Goal: Task Accomplishment & Management: Manage account settings

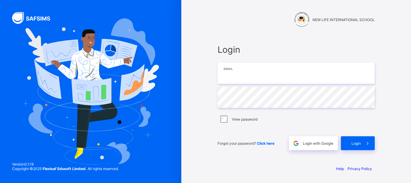
click at [254, 72] on input "email" at bounding box center [295, 73] width 157 height 21
type input "**********"
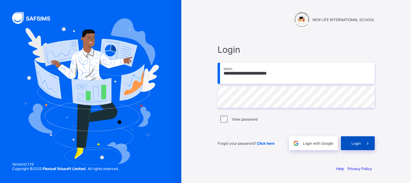
click at [364, 146] on span at bounding box center [367, 143] width 14 height 14
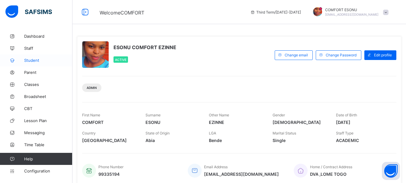
click at [38, 56] on link "Student" at bounding box center [36, 60] width 72 height 12
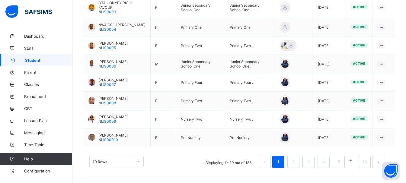
scroll to position [219, 0]
click at [296, 163] on link "2" at bounding box center [293, 162] width 6 height 8
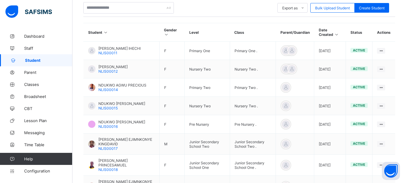
scroll to position [110, 0]
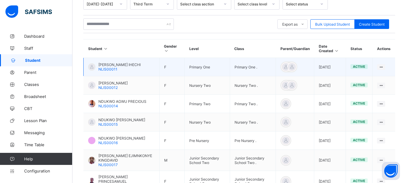
click at [94, 64] on div at bounding box center [91, 66] width 7 height 7
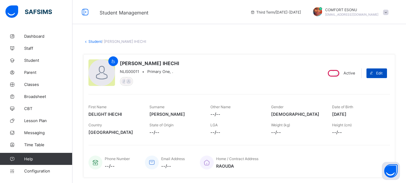
click at [376, 77] on span at bounding box center [371, 74] width 10 height 10
select select "**"
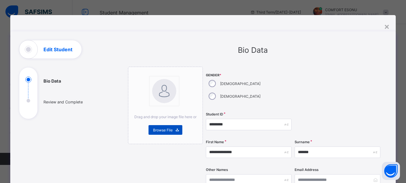
click at [166, 130] on span "Browse File" at bounding box center [163, 130] width 20 height 5
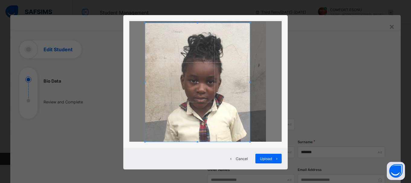
click at [249, 23] on span at bounding box center [250, 23] width 2 height 2
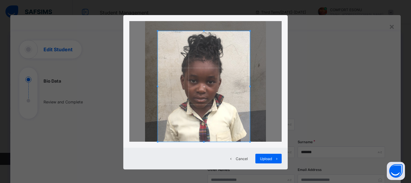
click at [157, 30] on span at bounding box center [158, 31] width 2 height 2
click at [203, 139] on span at bounding box center [204, 139] width 2 height 2
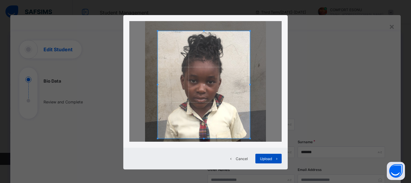
click at [261, 161] on span "Upload" at bounding box center [266, 159] width 12 height 5
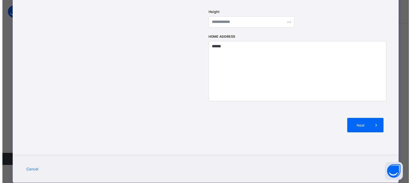
scroll to position [272, 0]
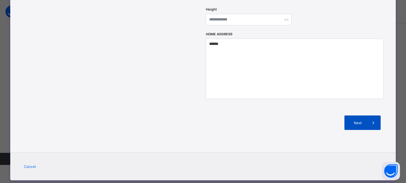
click at [375, 120] on icon at bounding box center [373, 123] width 7 height 6
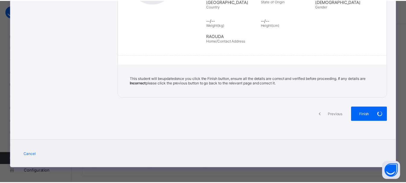
scroll to position [129, 0]
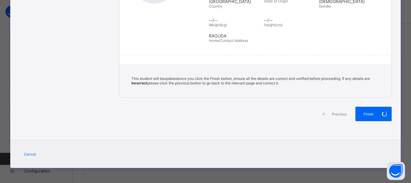
click at [375, 110] on div "Finish" at bounding box center [373, 114] width 36 height 14
click at [278, 132] on div "Previous Finish" at bounding box center [255, 119] width 272 height 25
click at [372, 113] on span "Finish" at bounding box center [368, 114] width 17 height 5
drag, startPoint x: 372, startPoint y: 113, endPoint x: 384, endPoint y: 110, distance: 12.9
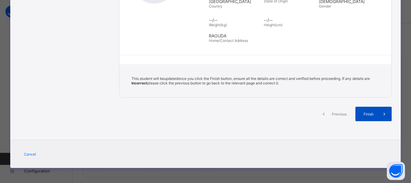
click at [384, 110] on div "Finish" at bounding box center [373, 114] width 36 height 14
click at [384, 110] on span at bounding box center [384, 114] width 14 height 14
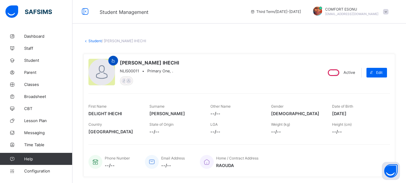
click at [114, 62] on icon at bounding box center [113, 61] width 5 height 5
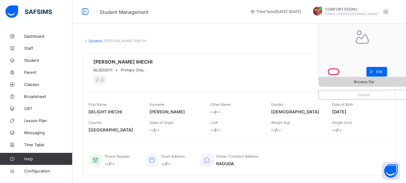
click at [375, 78] on div "Browse file" at bounding box center [364, 82] width 90 height 10
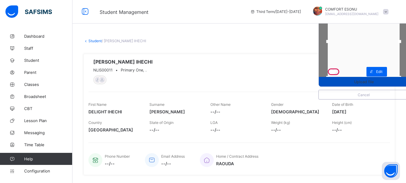
click at [375, 84] on div "Upload file" at bounding box center [364, 82] width 90 height 10
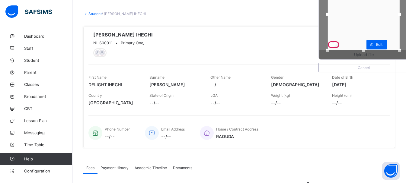
scroll to position [1, 0]
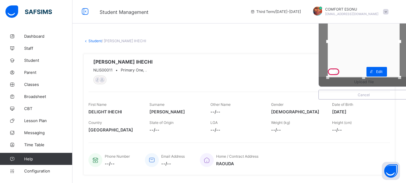
click at [292, 61] on div "Upload file Cancel [PERSON_NAME] IHECHI NLIS00011 • Primary One, ." at bounding box center [202, 72] width 229 height 26
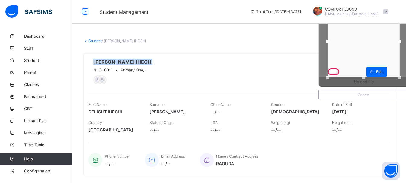
click at [292, 61] on div "Upload file Cancel [PERSON_NAME] IHECHI NLIS00011 • Primary One, ." at bounding box center [202, 72] width 229 height 26
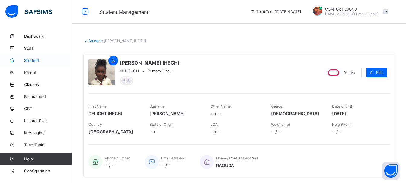
click at [22, 64] on link "Student" at bounding box center [36, 60] width 72 height 12
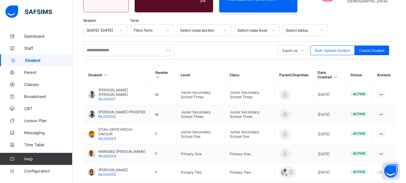
scroll to position [219, 0]
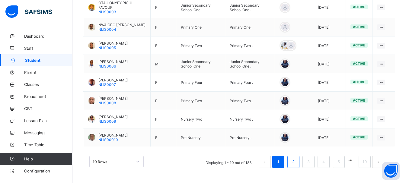
click at [296, 161] on link "2" at bounding box center [293, 162] width 6 height 8
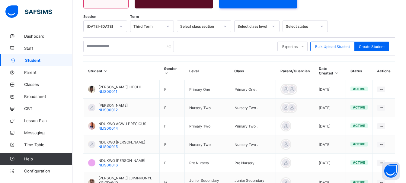
scroll to position [136, 0]
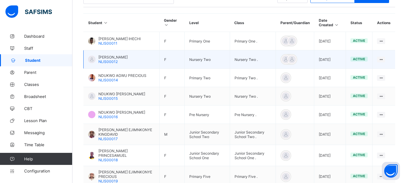
click at [100, 57] on span "[PERSON_NAME]" at bounding box center [112, 57] width 29 height 5
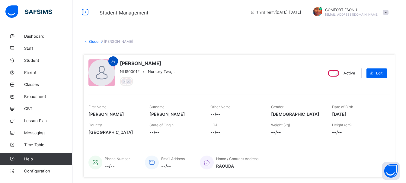
click at [113, 60] on icon at bounding box center [113, 61] width 5 height 5
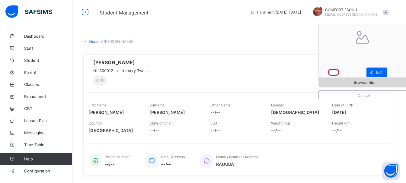
click at [368, 84] on span "Browse file" at bounding box center [364, 82] width 20 height 5
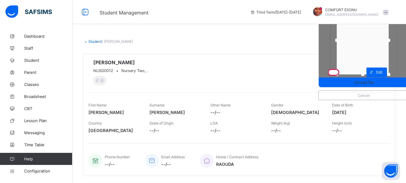
drag, startPoint x: 395, startPoint y: 75, endPoint x: 393, endPoint y: 72, distance: 4.2
click at [393, 72] on div at bounding box center [388, 74] width 9 height 9
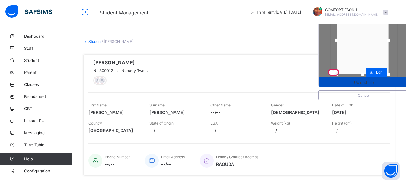
click at [358, 82] on span "Upload file" at bounding box center [364, 82] width 20 height 5
click at [367, 82] on span "Upload file" at bounding box center [364, 82] width 20 height 5
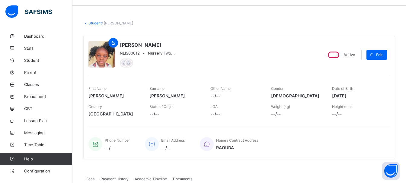
scroll to position [24, 0]
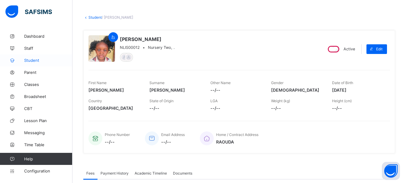
click at [39, 63] on link "Student" at bounding box center [36, 60] width 72 height 12
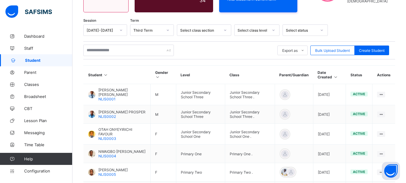
scroll to position [219, 0]
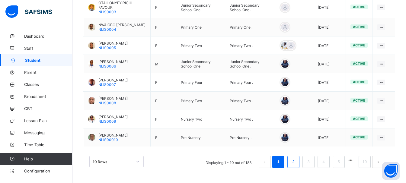
click at [296, 160] on link "2" at bounding box center [293, 162] width 6 height 8
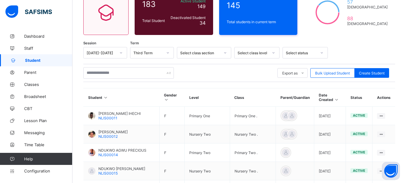
scroll to position [222, 0]
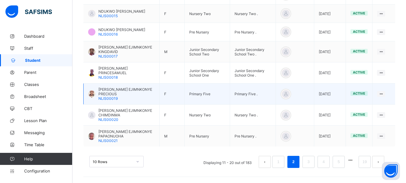
click at [276, 96] on td "Primary Five ." at bounding box center [253, 94] width 46 height 21
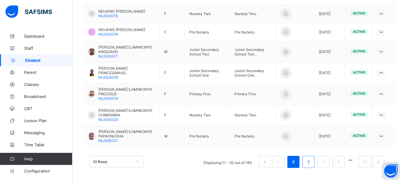
click at [311, 166] on link "3" at bounding box center [308, 162] width 6 height 8
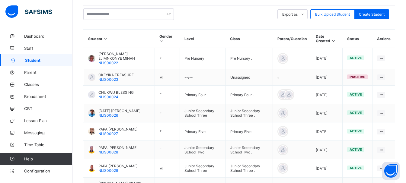
scroll to position [133, 0]
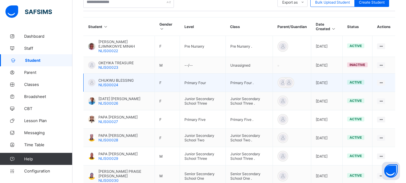
click at [108, 81] on span "CHUKWU BLESSING" at bounding box center [115, 80] width 35 height 5
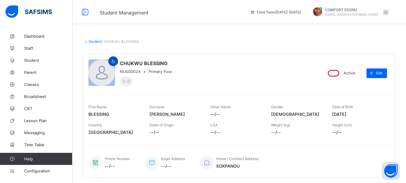
click at [113, 61] on icon at bounding box center [113, 61] width 5 height 5
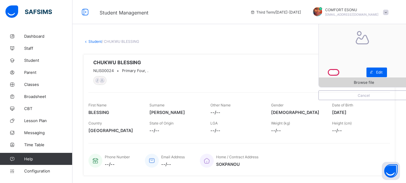
click at [360, 82] on span "Browse file" at bounding box center [364, 82] width 20 height 5
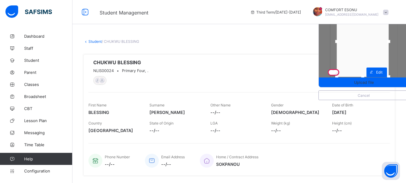
click at [393, 74] on div at bounding box center [388, 76] width 9 height 9
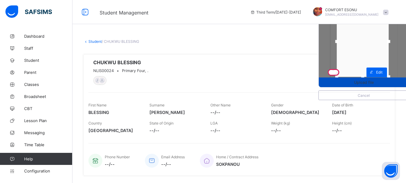
click at [384, 85] on div "Upload file" at bounding box center [364, 83] width 90 height 10
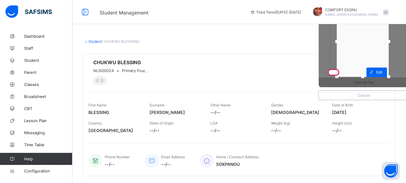
click at [368, 41] on div at bounding box center [363, 41] width 52 height 71
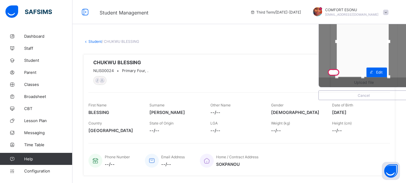
click at [368, 41] on div at bounding box center [363, 41] width 52 height 71
click at [376, 34] on div at bounding box center [363, 41] width 52 height 71
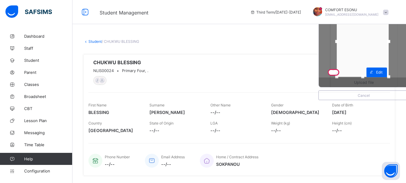
click at [376, 34] on div at bounding box center [363, 41] width 52 height 71
click at [367, 32] on div at bounding box center [363, 41] width 52 height 71
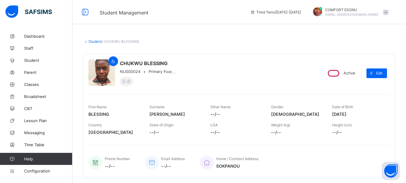
click at [94, 41] on link "Student" at bounding box center [94, 41] width 13 height 5
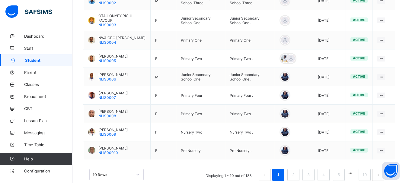
scroll to position [219, 0]
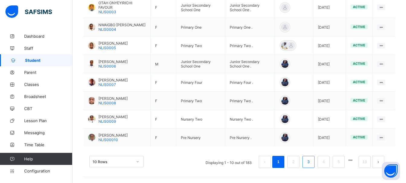
click at [311, 164] on link "3" at bounding box center [308, 162] width 6 height 8
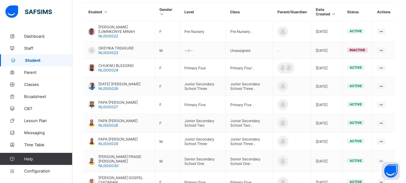
scroll to position [142, 0]
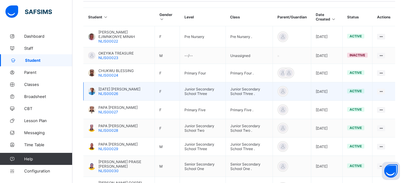
click at [106, 92] on span "NLIS00026" at bounding box center [108, 93] width 20 height 5
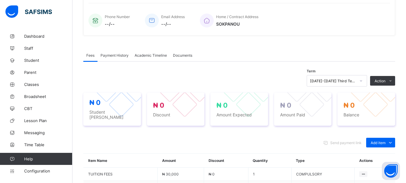
click at [237, 132] on div "Send payment link Add item Optional items Special bill Item Name Amount Discoun…" at bounding box center [239, 184] width 312 height 105
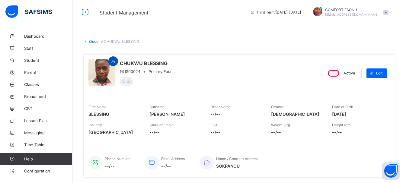
click at [111, 59] on icon at bounding box center [113, 61] width 5 height 5
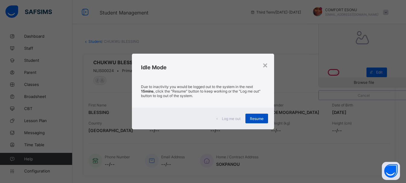
click at [256, 123] on div "Resume" at bounding box center [256, 119] width 23 height 10
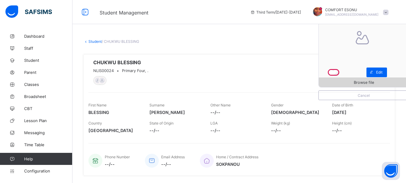
click at [359, 84] on span "Browse file" at bounding box center [364, 82] width 20 height 5
click at [353, 82] on span "Browse file" at bounding box center [364, 82] width 90 height 5
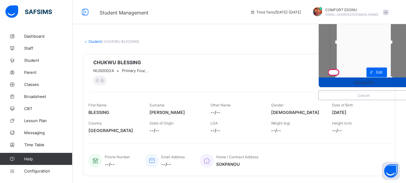
click at [374, 84] on span "Upload file" at bounding box center [364, 82] width 20 height 5
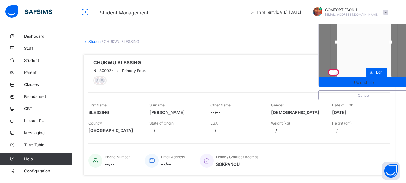
click at [262, 80] on div "Upload file Cancel CHUKWU BLESSING NLIS00024 • Primary Four, ." at bounding box center [202, 72] width 229 height 26
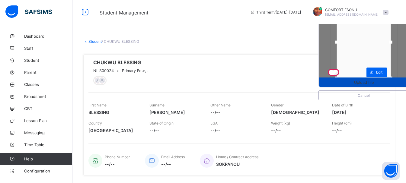
click at [348, 83] on span "Upload file" at bounding box center [364, 82] width 90 height 5
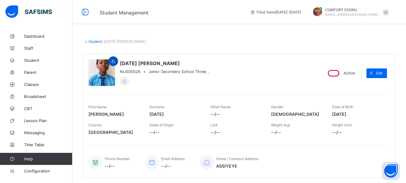
click at [112, 62] on icon at bounding box center [113, 61] width 5 height 5
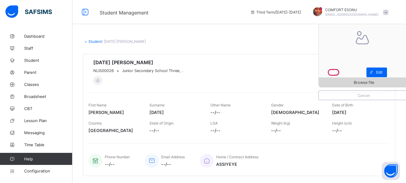
click at [335, 86] on div "Browse file" at bounding box center [364, 83] width 90 height 10
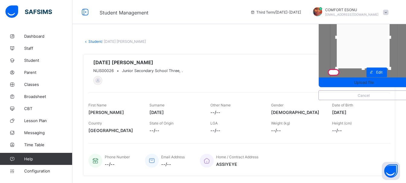
drag, startPoint x: 395, startPoint y: 76, endPoint x: 394, endPoint y: 66, distance: 9.7
click at [394, 66] on div at bounding box center [389, 68] width 9 height 9
drag, startPoint x: 394, startPoint y: 38, endPoint x: 392, endPoint y: 37, distance: 3.3
click at [388, 37] on div at bounding box center [386, 37] width 3 height 3
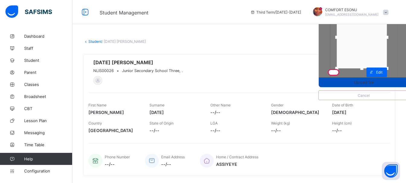
click at [347, 80] on div "Upload file" at bounding box center [364, 83] width 90 height 10
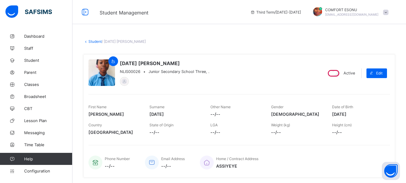
click at [92, 41] on link "Student" at bounding box center [94, 41] width 13 height 5
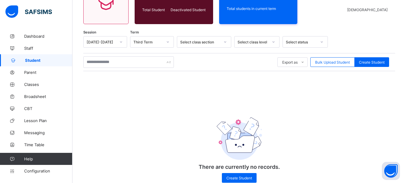
scroll to position [88, 0]
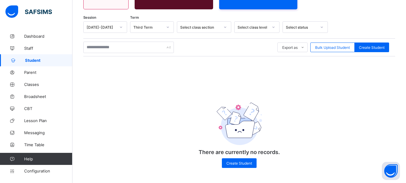
click at [280, 122] on div "There are currently no records. Create Student" at bounding box center [239, 130] width 121 height 88
click at [47, 58] on span "Student" at bounding box center [48, 60] width 47 height 5
click at [31, 46] on link "Staff" at bounding box center [36, 48] width 72 height 12
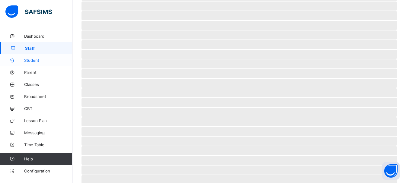
click at [32, 62] on span "Student" at bounding box center [48, 60] width 48 height 5
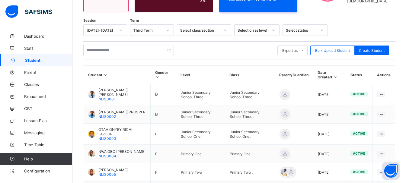
scroll to position [88, 0]
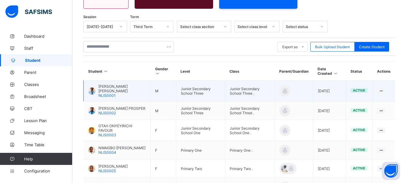
click at [115, 93] on span "NLIS0001" at bounding box center [106, 95] width 17 height 5
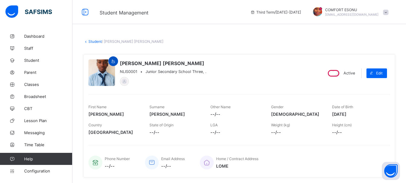
click at [114, 58] on div at bounding box center [113, 61] width 10 height 10
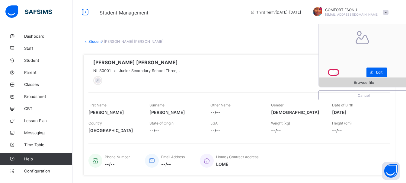
click at [374, 83] on span "Browse file" at bounding box center [364, 82] width 20 height 5
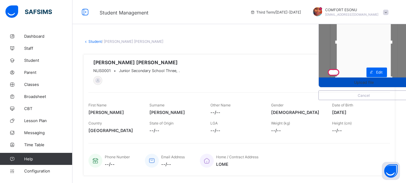
click at [395, 78] on div "Upload file" at bounding box center [364, 83] width 90 height 10
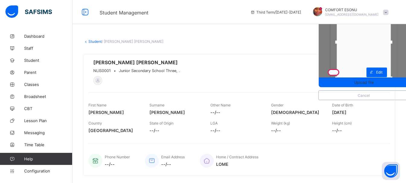
click at [248, 85] on div "Upload file Cancel [PERSON_NAME] [PERSON_NAME] NLIS0001 • Junior Secondary Scho…" at bounding box center [239, 115] width 312 height 122
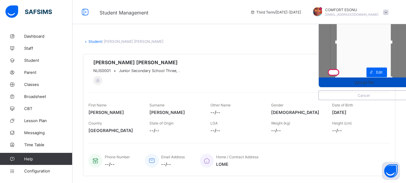
click at [343, 79] on div "Upload file" at bounding box center [364, 83] width 90 height 10
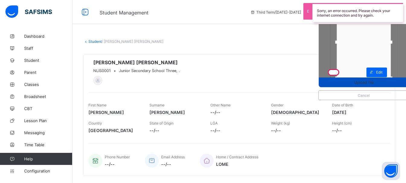
click at [343, 79] on div "Upload file" at bounding box center [364, 83] width 90 height 10
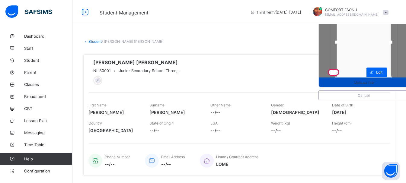
click at [343, 78] on div "Upload file" at bounding box center [364, 83] width 90 height 10
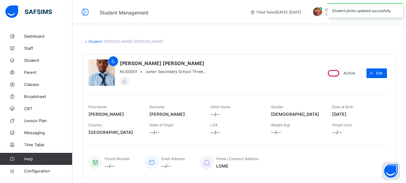
drag, startPoint x: 282, startPoint y: 84, endPoint x: 225, endPoint y: 137, distance: 78.2
click at [225, 137] on div "[PERSON_NAME] [PERSON_NAME] NLIS0001 • Junior Secondary School Three, . Active …" at bounding box center [239, 115] width 312 height 123
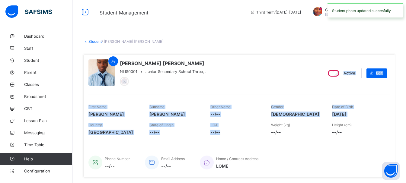
click at [230, 88] on div "[PERSON_NAME] [PERSON_NAME] NLIS0001 • Junior Secondary School Three, . Active …" at bounding box center [239, 115] width 312 height 123
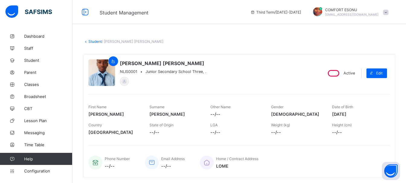
click at [94, 41] on link "Student" at bounding box center [94, 41] width 13 height 5
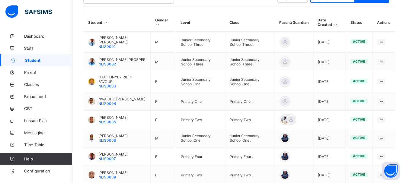
scroll to position [145, 0]
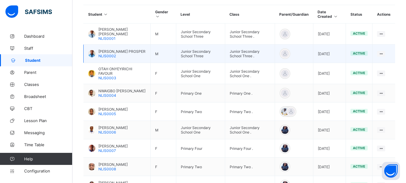
click at [108, 50] on span "[PERSON_NAME] PROSPER" at bounding box center [121, 51] width 47 height 5
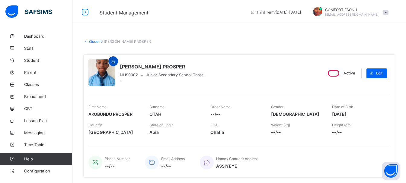
click at [114, 62] on icon at bounding box center [113, 61] width 5 height 5
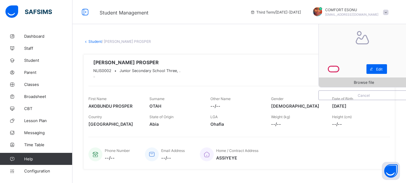
click at [354, 83] on span "Browse file" at bounding box center [364, 82] width 90 height 5
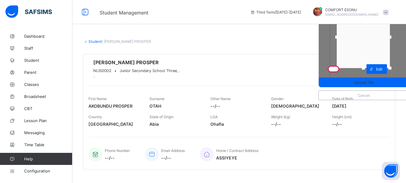
drag, startPoint x: 396, startPoint y: 77, endPoint x: 395, endPoint y: 67, distance: 10.0
click at [391, 67] on div at bounding box center [389, 68] width 3 height 3
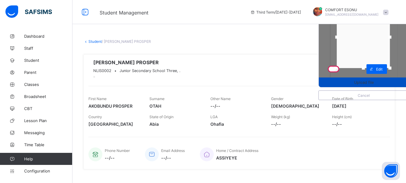
click at [380, 87] on div "Upload file" at bounding box center [364, 83] width 90 height 10
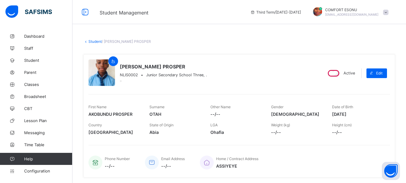
click at [99, 41] on link "Student" at bounding box center [94, 41] width 13 height 5
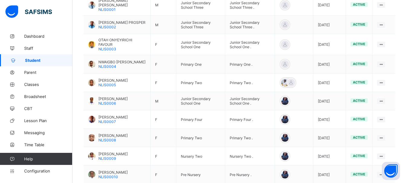
scroll to position [181, 0]
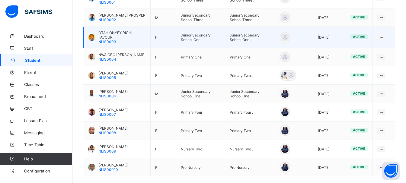
click at [107, 37] on span "OTAH ONYEYIRICHI FAVOUR" at bounding box center [121, 34] width 47 height 9
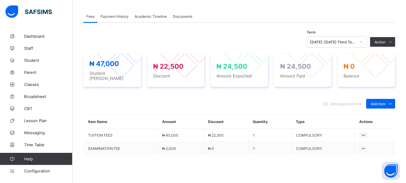
scroll to position [21, 0]
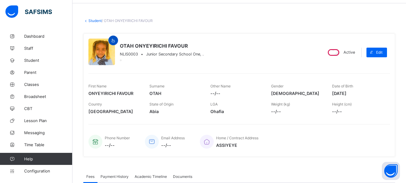
click at [111, 42] on icon at bounding box center [113, 40] width 5 height 5
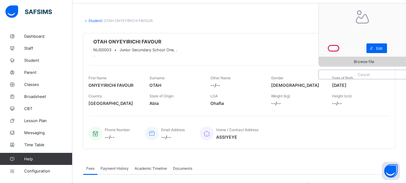
click at [354, 60] on span "Browse file" at bounding box center [364, 61] width 90 height 5
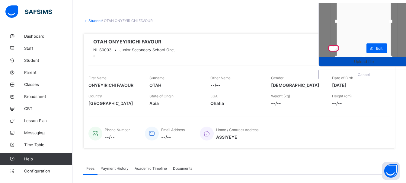
click at [374, 65] on div "Upload file" at bounding box center [364, 62] width 90 height 10
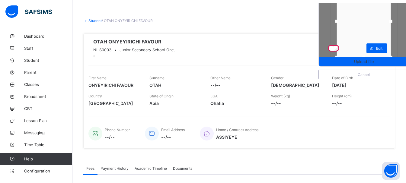
click at [353, 142] on div "Home / Contract Address ASSIYEYE" at bounding box center [292, 134] width 184 height 20
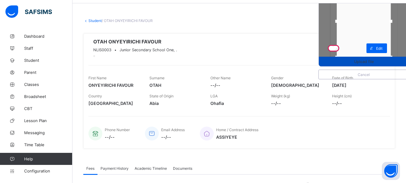
click at [360, 64] on div "Upload file" at bounding box center [364, 62] width 90 height 10
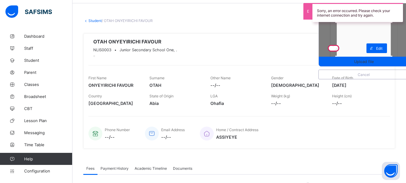
click at [364, 115] on div "Upload file Cancel OTAH ONYEYIRICHI FAVOUR NLIS0003 • Junior Secondary School O…" at bounding box center [239, 91] width 312 height 115
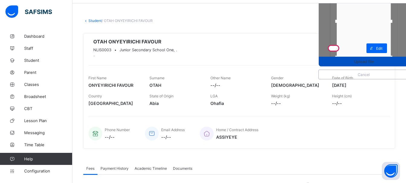
click at [383, 62] on span "Upload file" at bounding box center [364, 61] width 90 height 5
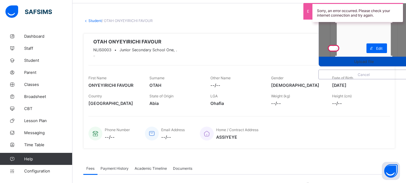
click at [382, 62] on span "Upload file" at bounding box center [364, 61] width 90 height 5
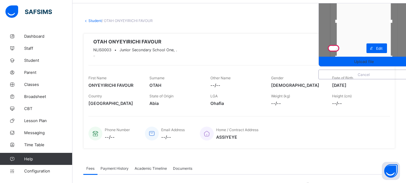
click at [293, 131] on div "Home / Contract Address ASSIYEYE" at bounding box center [292, 134] width 184 height 20
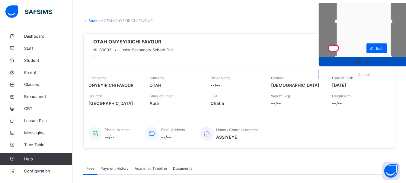
click at [374, 62] on span "Upload file" at bounding box center [364, 61] width 20 height 5
click at [364, 64] on div "Upload file" at bounding box center [364, 62] width 90 height 10
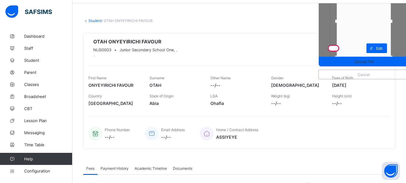
click at [282, 36] on div "Upload file Cancel OTAH ONYEYIRICHI FAVOUR NLIS0003 • Junior Secondary School O…" at bounding box center [239, 91] width 312 height 115
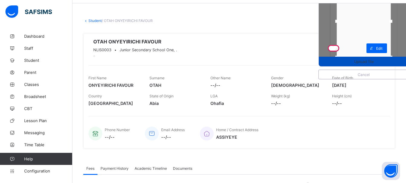
click at [328, 65] on div "Upload file" at bounding box center [364, 62] width 90 height 10
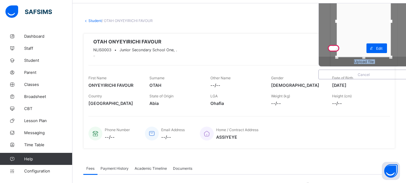
click at [328, 65] on div "Upload file" at bounding box center [364, 62] width 90 height 10
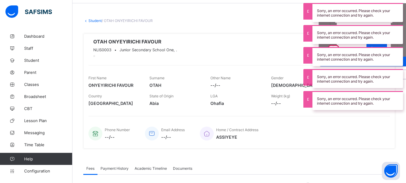
click at [341, 150] on div "Upload file Cancel OTAH ONYEYIRICHI FAVOUR NLIS0003 • Junior Secondary School O…" at bounding box center [239, 91] width 312 height 124
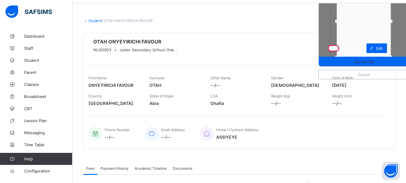
click at [329, 139] on div "Home / Contract Address ASSIYEYE" at bounding box center [292, 134] width 184 height 20
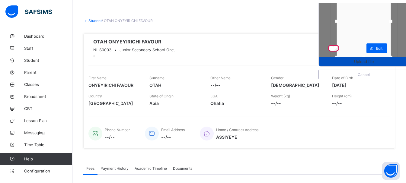
click at [368, 61] on span "Upload file" at bounding box center [364, 61] width 20 height 5
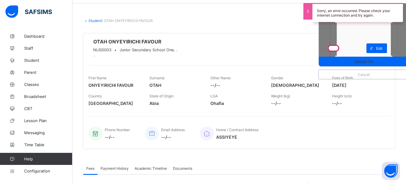
click at [327, 138] on div "Home / Contract Address ASSIYEYE" at bounding box center [292, 134] width 184 height 20
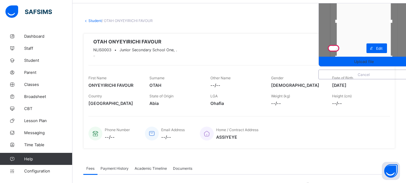
click at [369, 17] on div at bounding box center [364, 22] width 54 height 72
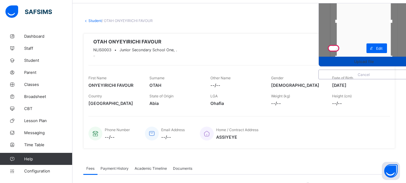
click at [374, 57] on div "Upload file" at bounding box center [364, 62] width 90 height 10
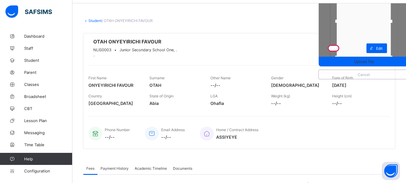
click at [333, 149] on div "Upload file Cancel OTAH ONYEYIRICHI FAVOUR NLIS0003 • Junior Secondary School O…" at bounding box center [239, 91] width 312 height 124
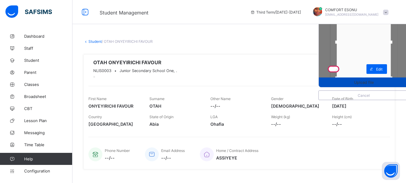
click at [355, 84] on span "Upload file" at bounding box center [364, 82] width 90 height 5
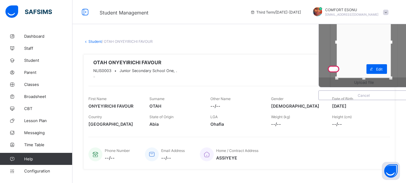
click at [355, 84] on div "Upload file" at bounding box center [364, 83] width 90 height 10
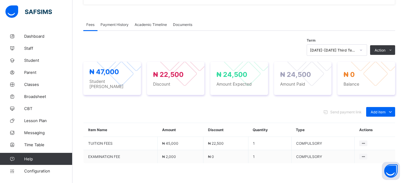
scroll to position [13, 0]
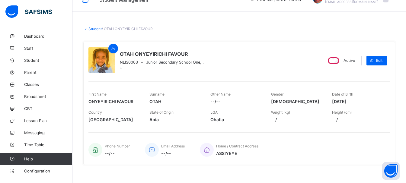
click at [97, 30] on link "Student" at bounding box center [94, 29] width 13 height 5
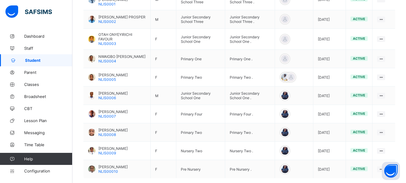
scroll to position [182, 0]
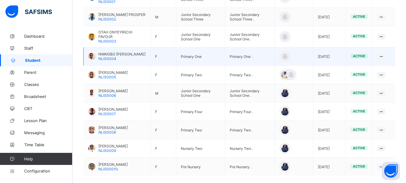
click at [109, 53] on span "NWAIGBO [PERSON_NAME]" at bounding box center [121, 54] width 47 height 5
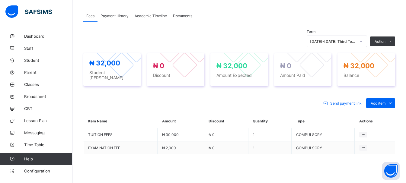
scroll to position [21, 0]
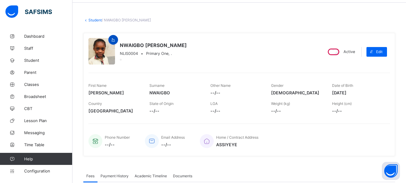
click at [114, 39] on icon at bounding box center [113, 40] width 5 height 5
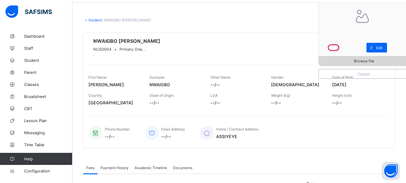
click at [354, 64] on div "Browse file" at bounding box center [364, 61] width 90 height 10
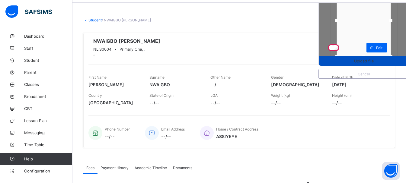
click at [374, 59] on span "Upload file" at bounding box center [364, 61] width 20 height 5
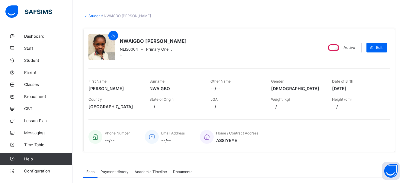
scroll to position [0, 0]
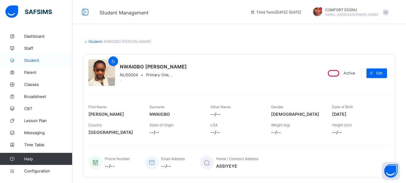
click at [36, 63] on link "Student" at bounding box center [36, 60] width 72 height 12
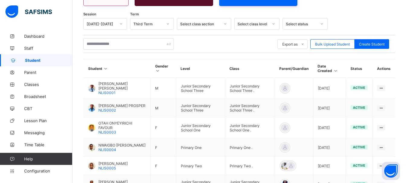
scroll to position [219, 0]
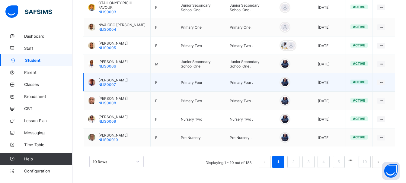
click at [172, 80] on td "F" at bounding box center [164, 82] width 26 height 18
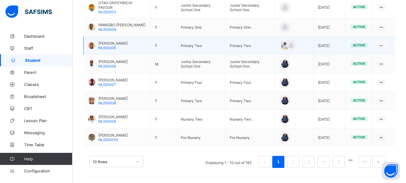
click at [115, 41] on span "[PERSON_NAME]" at bounding box center [112, 43] width 29 height 5
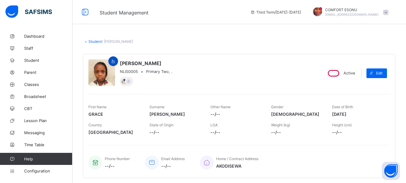
click at [113, 64] on div at bounding box center [113, 61] width 10 height 10
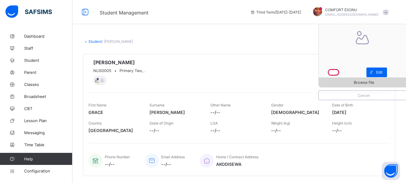
click at [361, 81] on span "Browse file" at bounding box center [364, 82] width 20 height 5
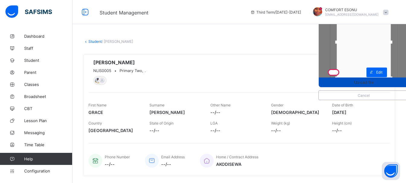
click at [370, 85] on div "Upload file" at bounding box center [364, 83] width 90 height 10
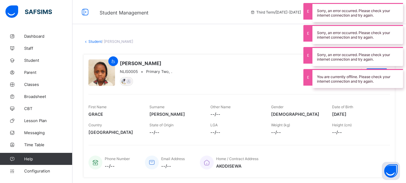
click at [371, 126] on div "Height (cm) --/--" at bounding box center [358, 129] width 52 height 18
